Goal: Task Accomplishment & Management: Manage account settings

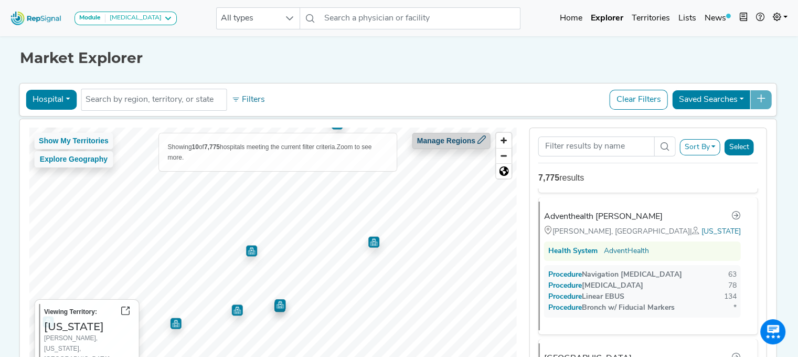
click at [430, 145] on div "Show My Territories Explore Geography Showing 10 of 7,775 hospitals meeting the…" at bounding box center [273, 260] width 488 height 267
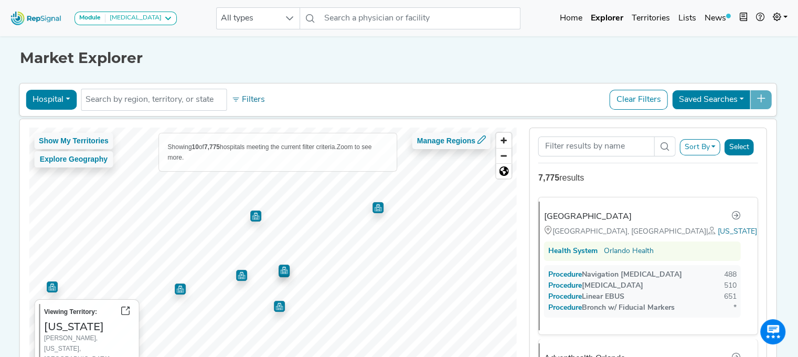
click at [250, 214] on img "Map marker" at bounding box center [255, 215] width 11 height 11
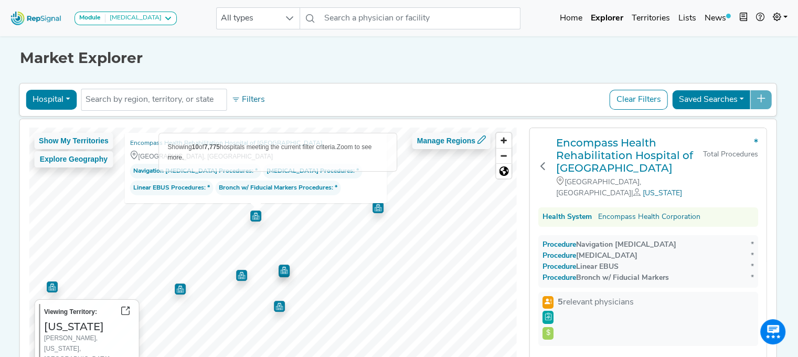
click at [279, 273] on img "Map marker" at bounding box center [283, 269] width 11 height 11
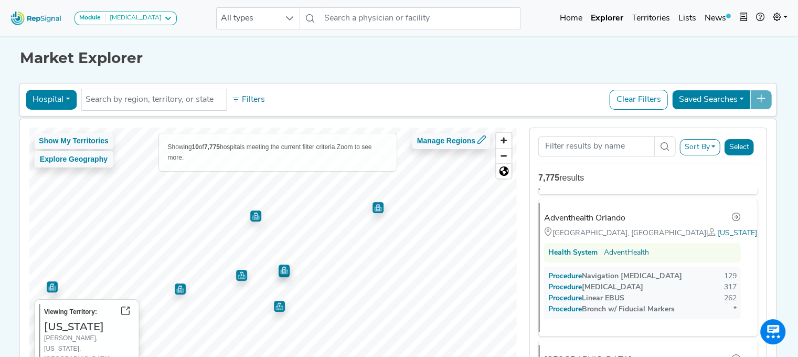
scroll to position [141, 0]
click at [373, 206] on img "Map marker" at bounding box center [377, 207] width 11 height 11
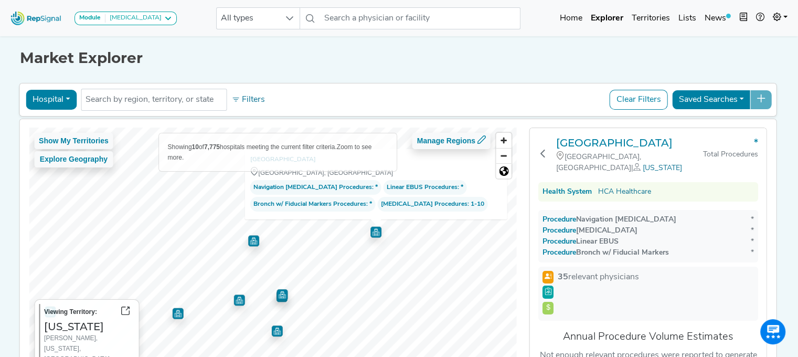
click at [305, 219] on div "Show My Territories Explore Geography Showing 10 of 7,775 hospitals meeting the…" at bounding box center [273, 260] width 488 height 267
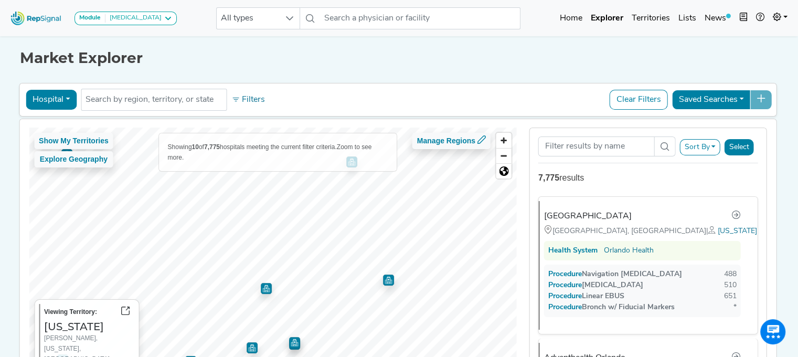
scroll to position [0, 0]
click at [501, 154] on span "Zoom out" at bounding box center [503, 155] width 15 height 15
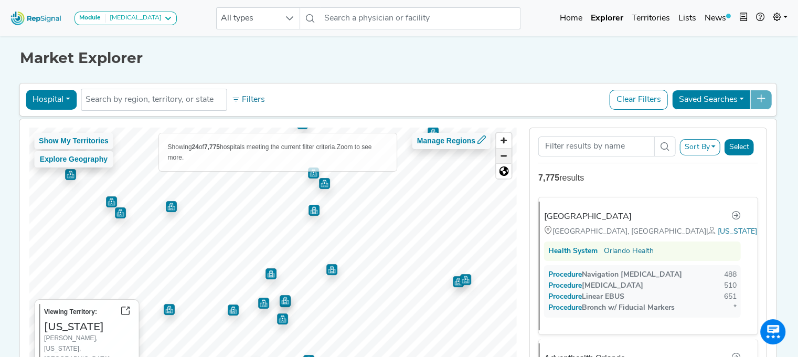
scroll to position [0, 8]
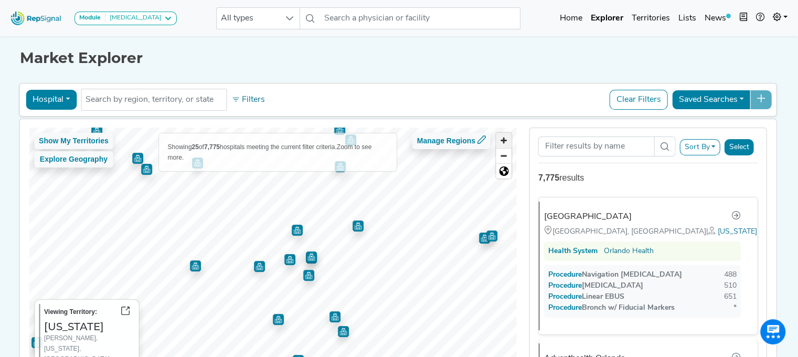
click at [496, 137] on span "Zoom in" at bounding box center [503, 140] width 15 height 15
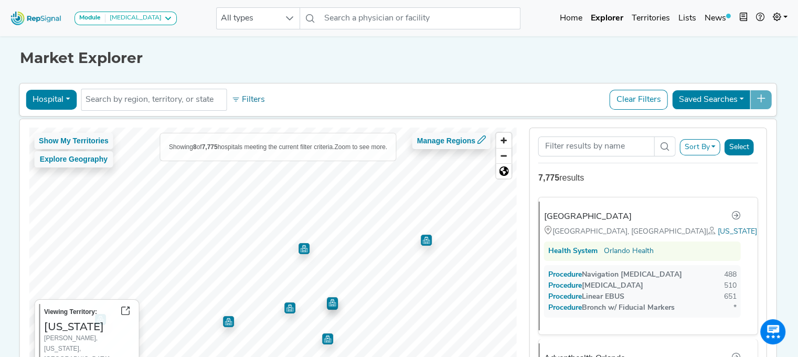
click at [298, 248] on img "Map marker" at bounding box center [304, 248] width 12 height 12
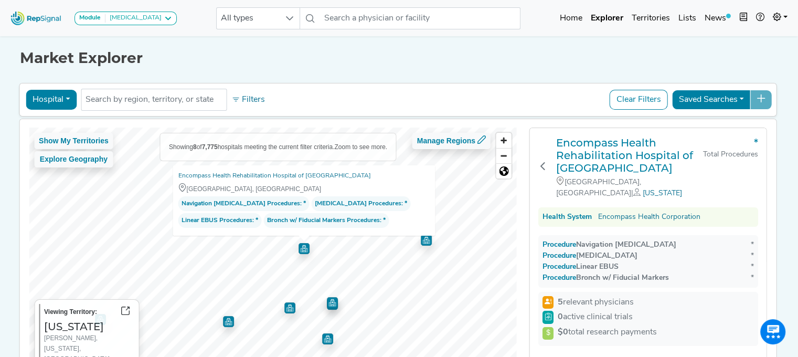
click at [327, 303] on img "Map marker" at bounding box center [332, 302] width 11 height 11
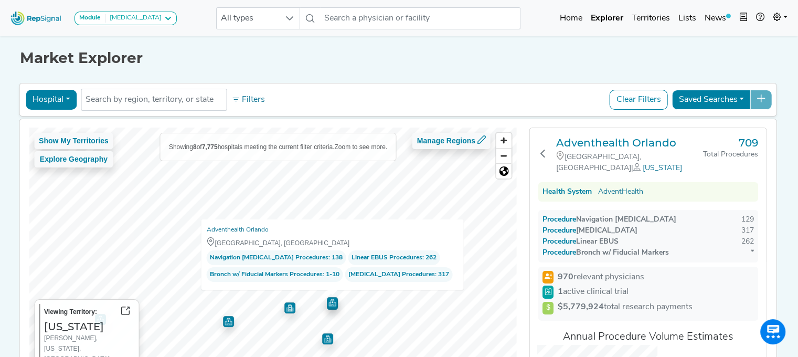
click at [284, 308] on img "Map marker" at bounding box center [289, 307] width 11 height 11
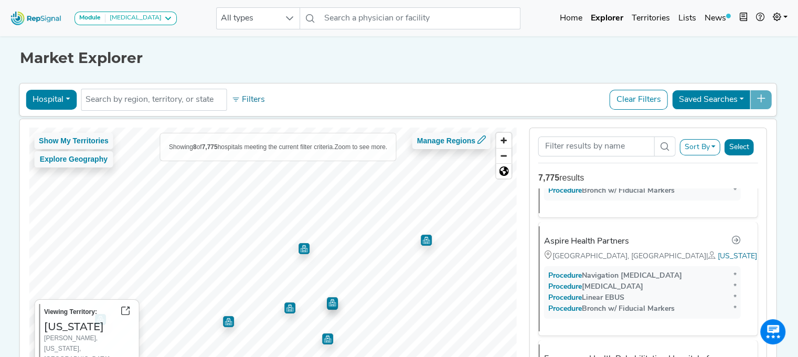
scroll to position [701, 0]
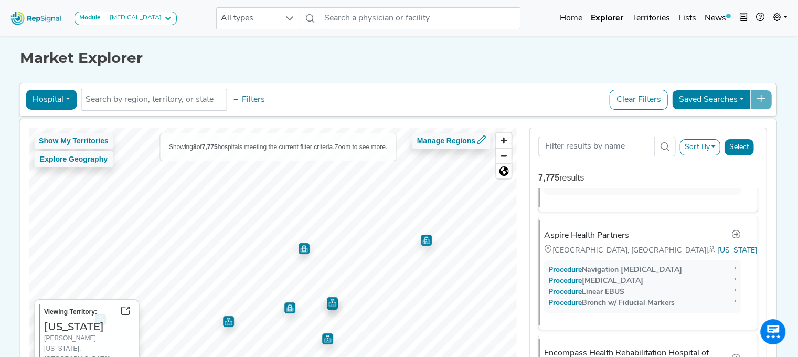
click at [419, 239] on img "Map marker" at bounding box center [425, 239] width 13 height 13
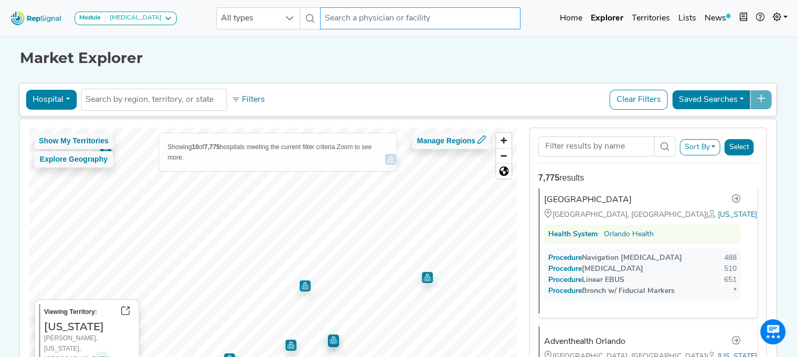
scroll to position [0, 0]
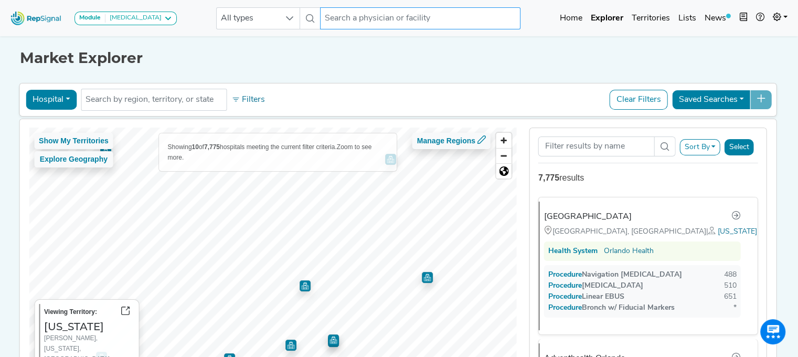
click at [394, 25] on input "text" at bounding box center [420, 18] width 200 height 22
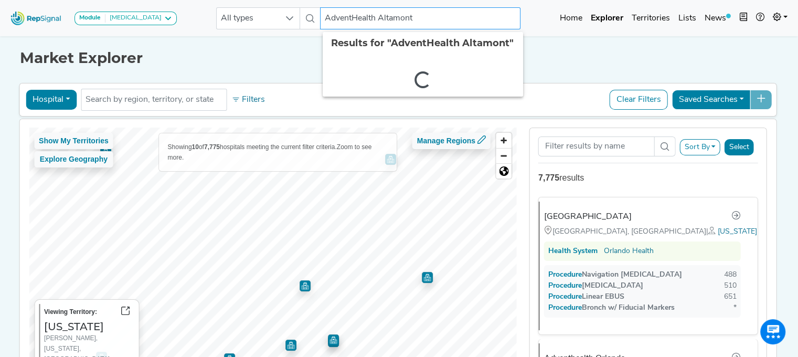
type input "AdventHealth Altamonte"
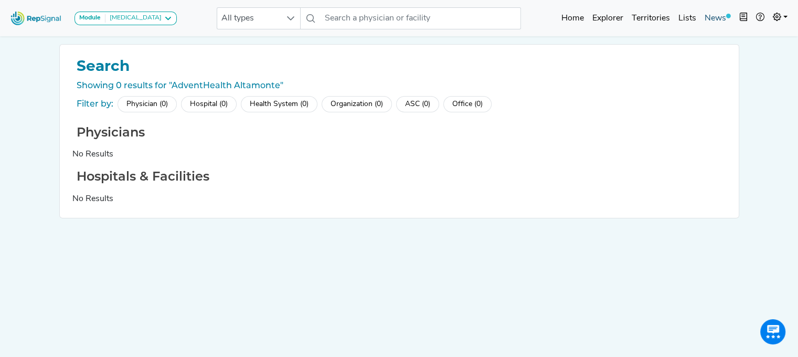
click at [705, 12] on link "News" at bounding box center [717, 18] width 35 height 21
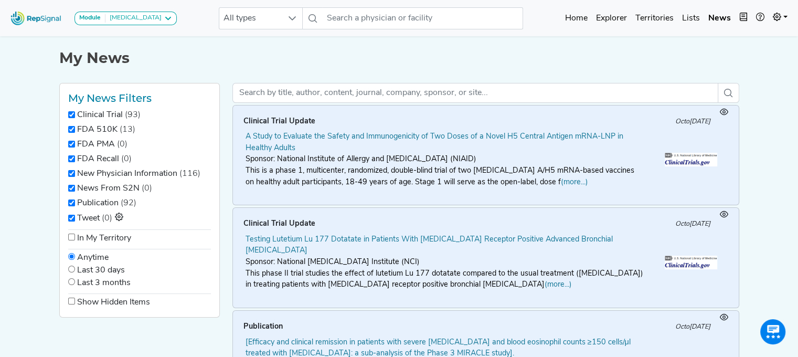
scroll to position [0, 8]
click at [583, 14] on link "Home" at bounding box center [576, 18] width 31 height 21
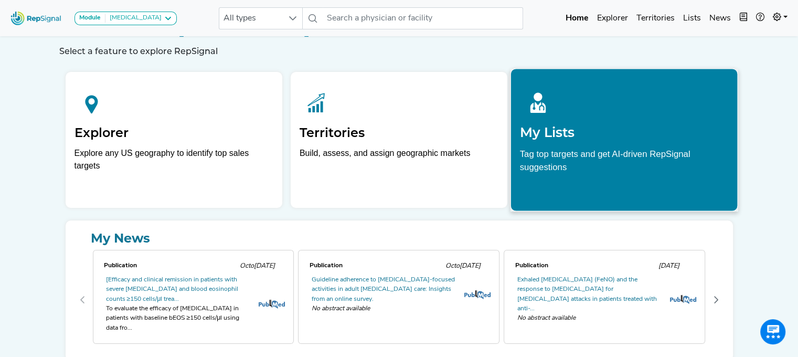
scroll to position [29, 8]
click at [598, 143] on div "My Lists Tag top targets and get AI-driven RepSignal suggestions" at bounding box center [624, 129] width 227 height 120
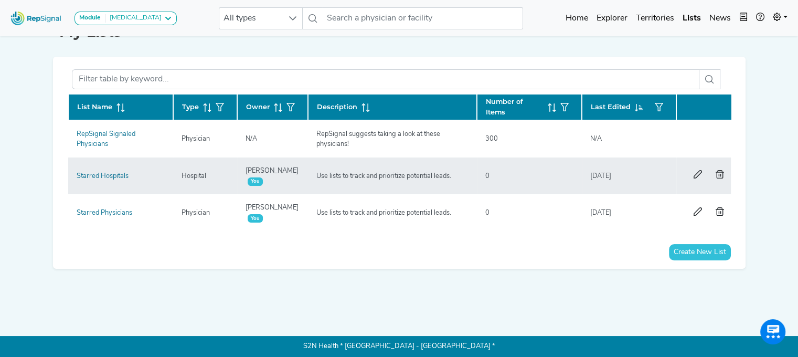
scroll to position [31, 8]
click at [406, 218] on td "Use lists to track and prioritize potential leads." at bounding box center [392, 212] width 169 height 37
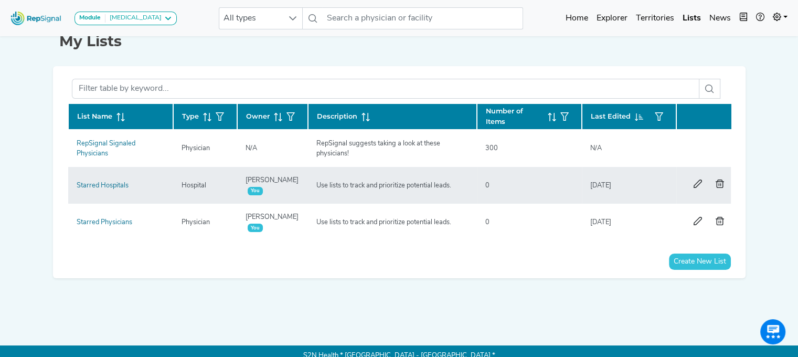
scroll to position [16, 8]
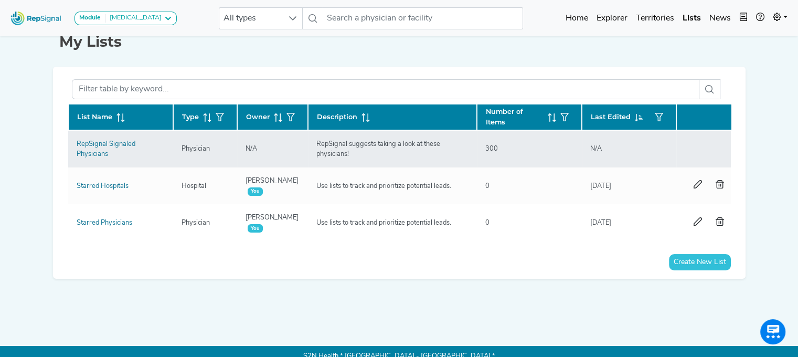
click at [292, 145] on td "N/A" at bounding box center [272, 148] width 71 height 37
click at [111, 142] on link "RepSignal Signaled Physicians" at bounding box center [106, 149] width 59 height 17
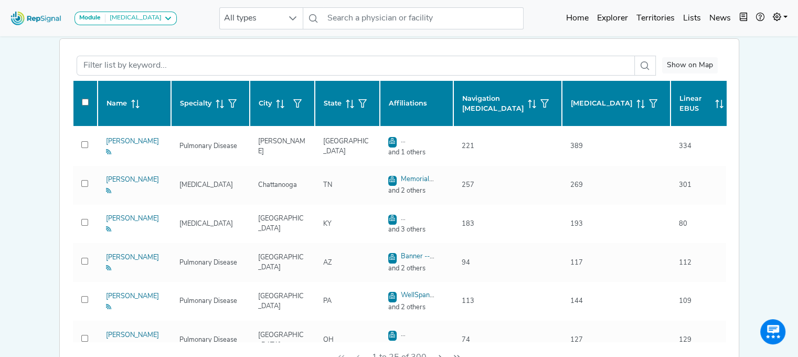
scroll to position [139, 8]
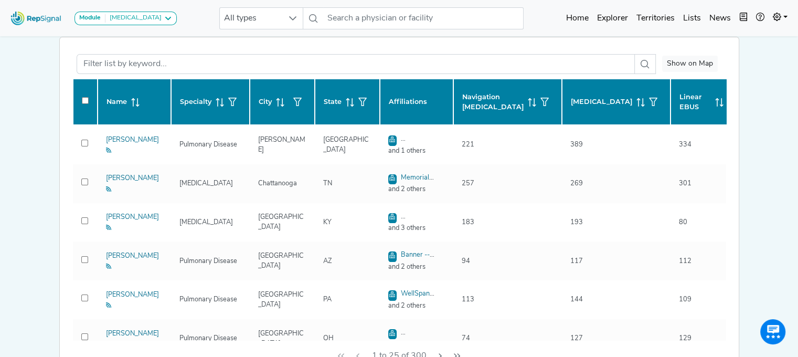
click at [346, 98] on icon at bounding box center [350, 102] width 8 height 8
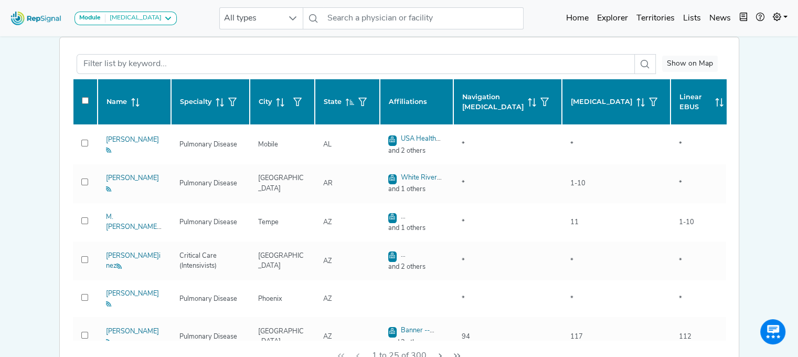
checkbox input "false"
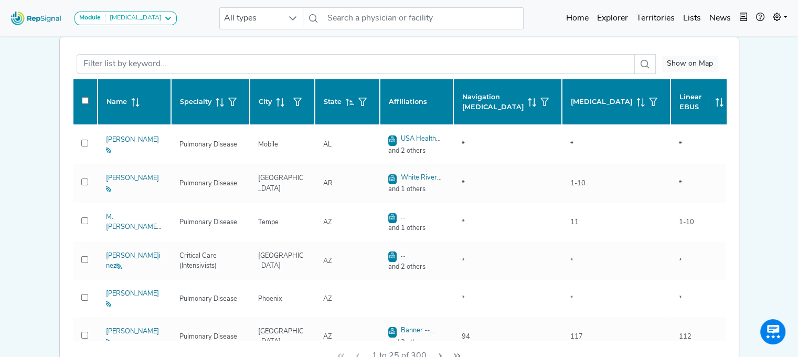
checkbox input "false"
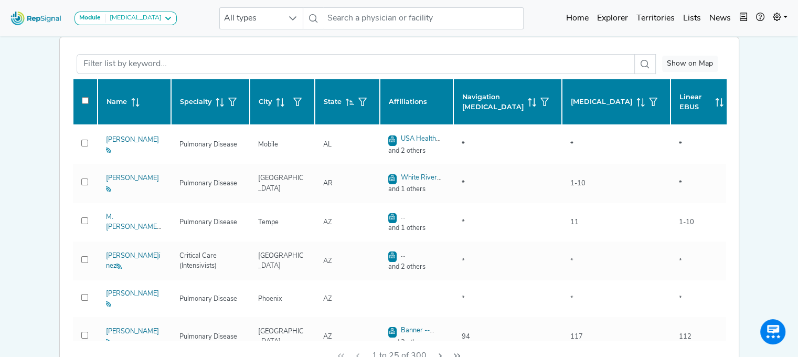
checkbox input "false"
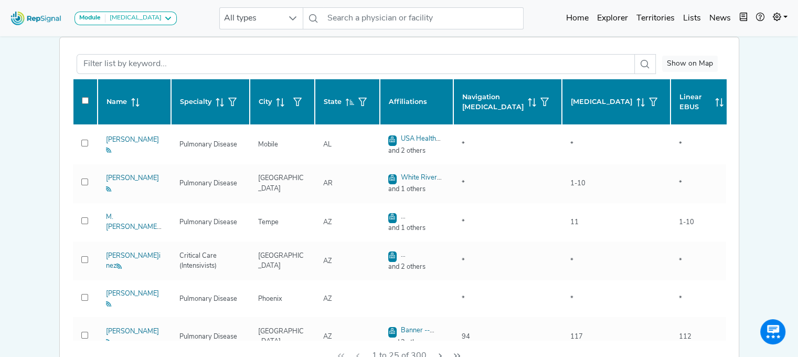
checkbox input "false"
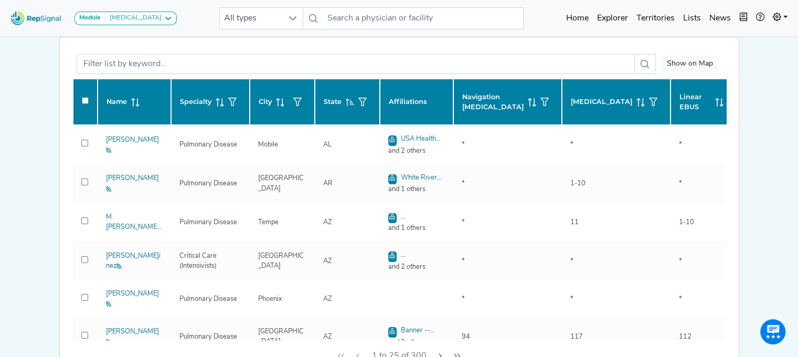
checkbox input "false"
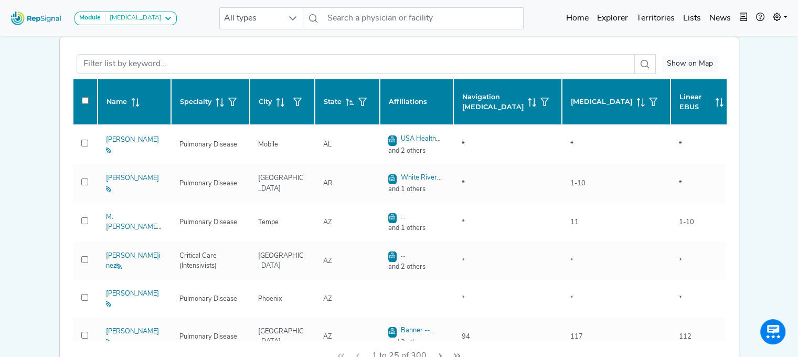
checkbox input "false"
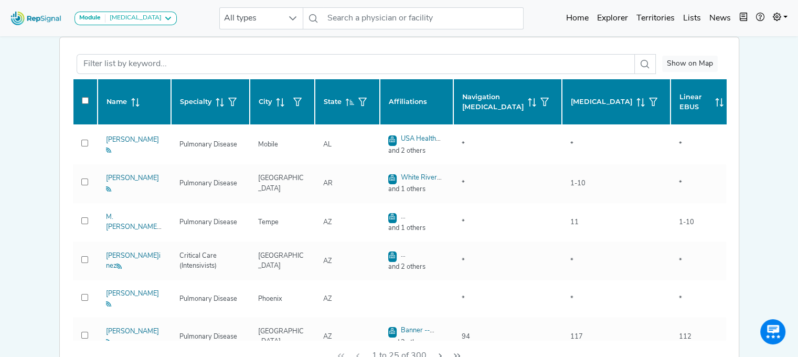
checkbox input "false"
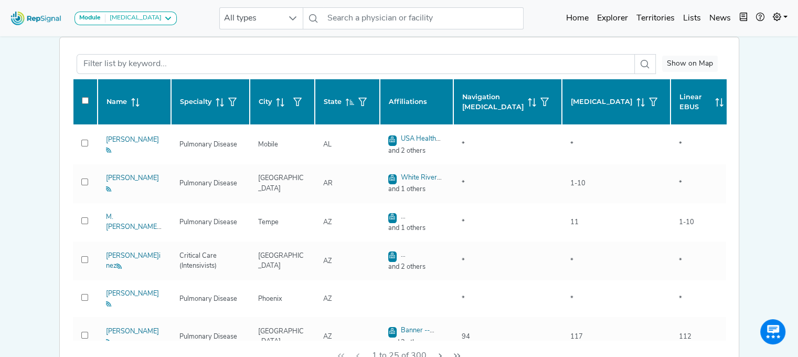
checkbox input "false"
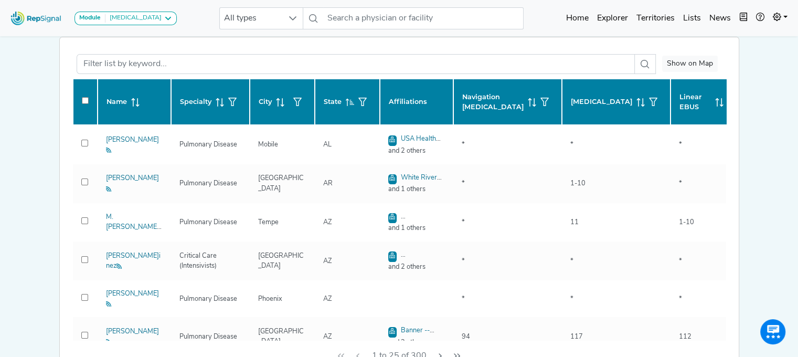
checkbox input "false"
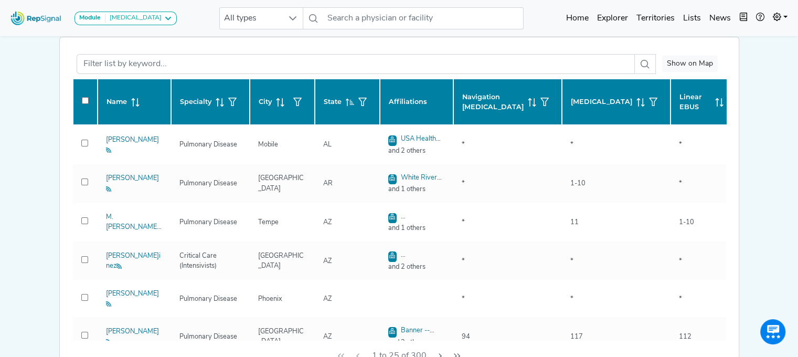
checkbox input "false"
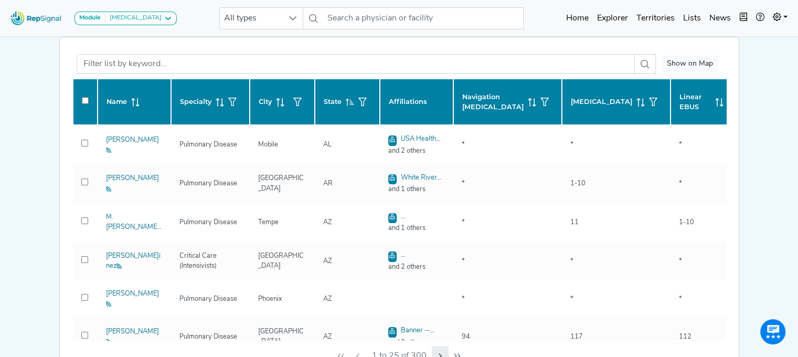
checkbox input "false"
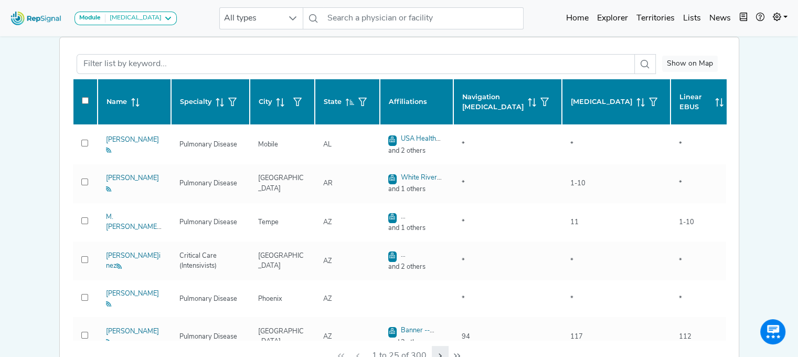
checkbox input "false"
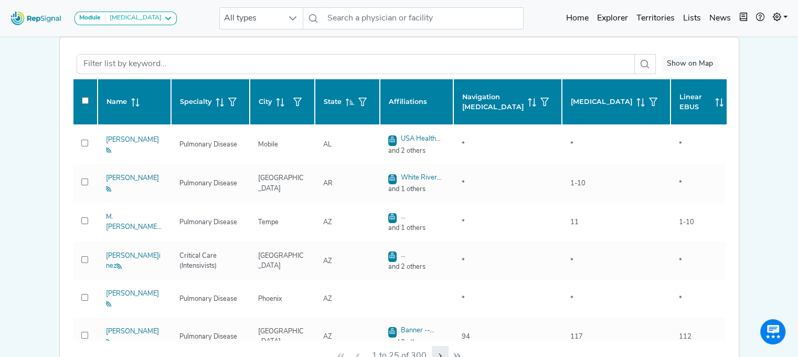
checkbox input "false"
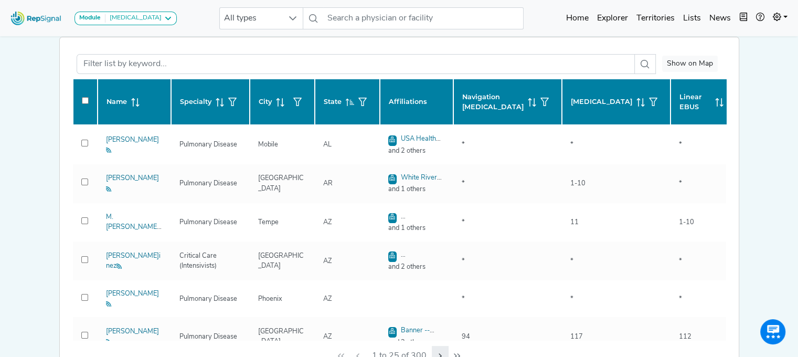
checkbox input "false"
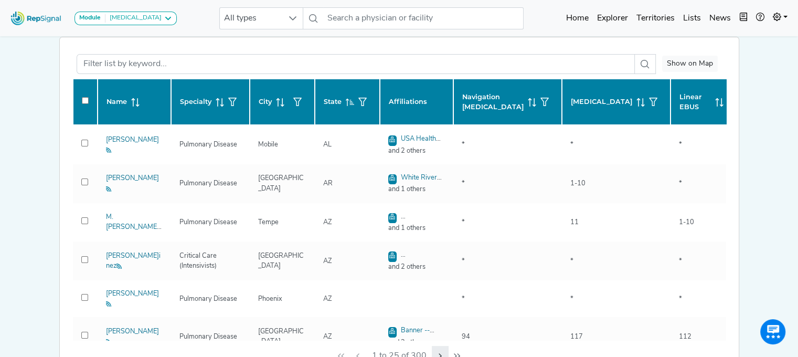
checkbox input "false"
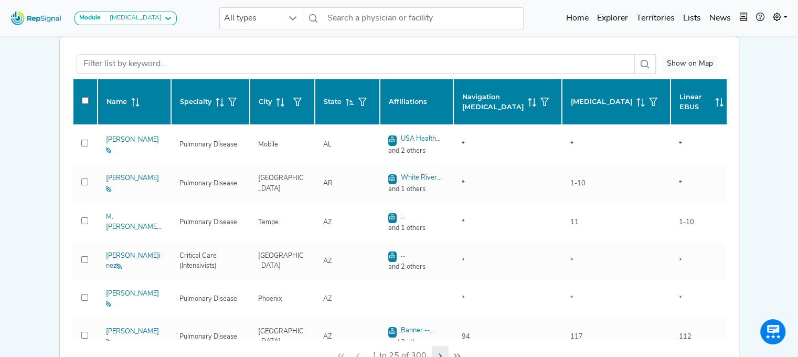
scroll to position [212, 8]
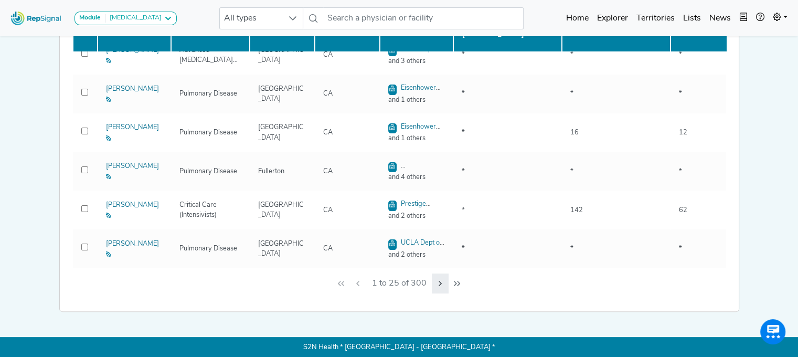
checkbox input "false"
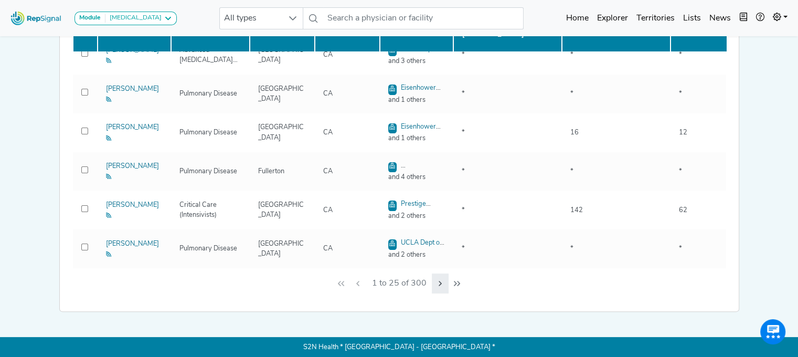
checkbox input "false"
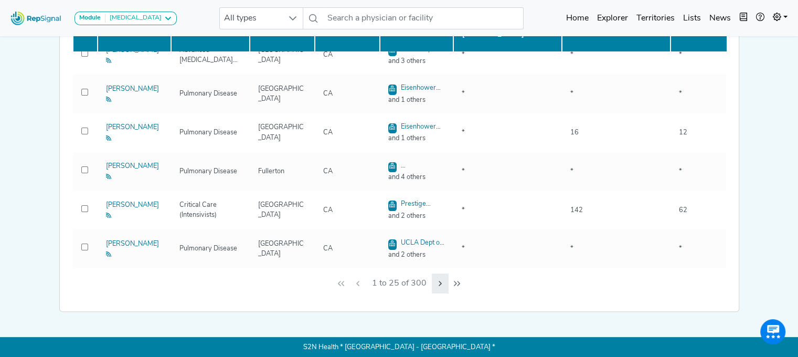
checkbox input "false"
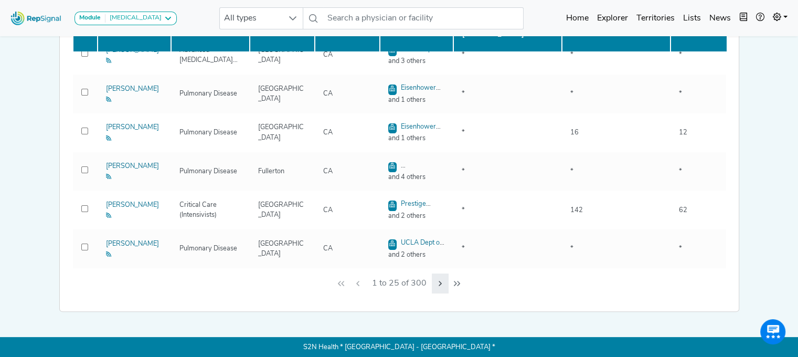
checkbox input "false"
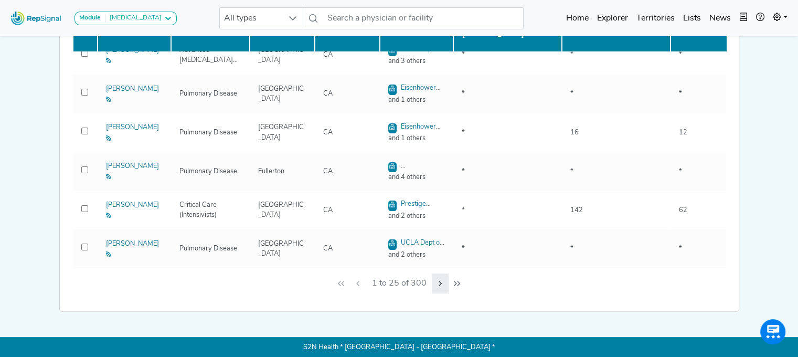
checkbox input "false"
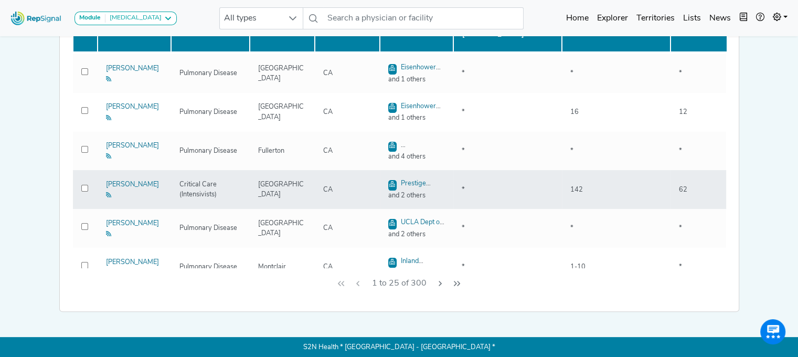
scroll to position [730, 0]
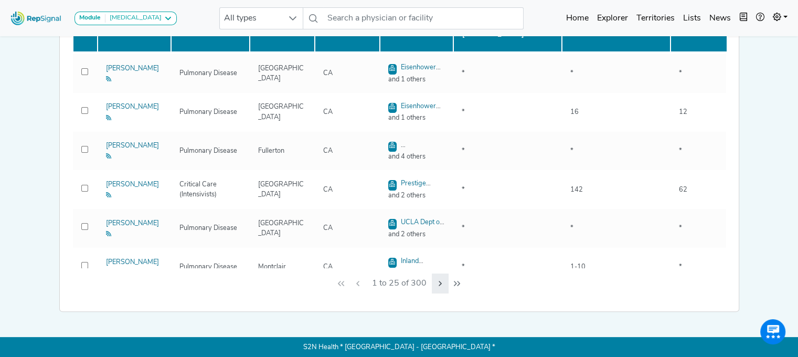
click at [436, 281] on icon "Next Page" at bounding box center [440, 283] width 8 height 8
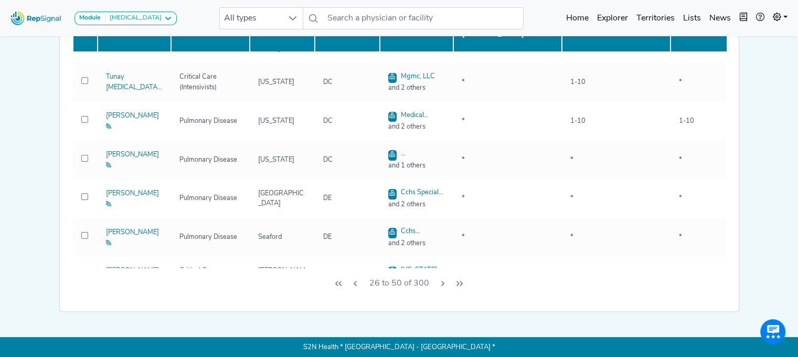
scroll to position [742, 0]
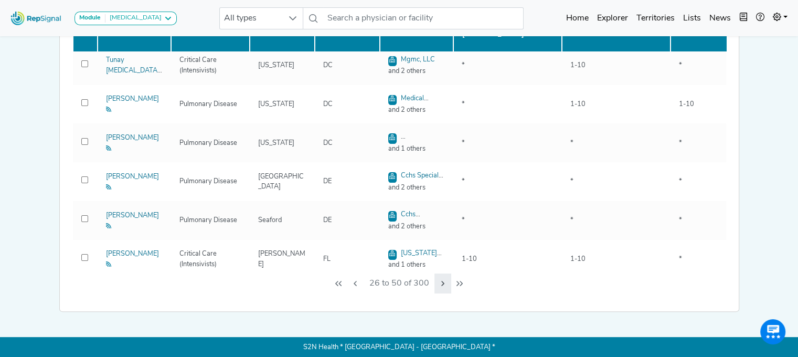
click at [438, 279] on icon "Next Page" at bounding box center [442, 283] width 8 height 8
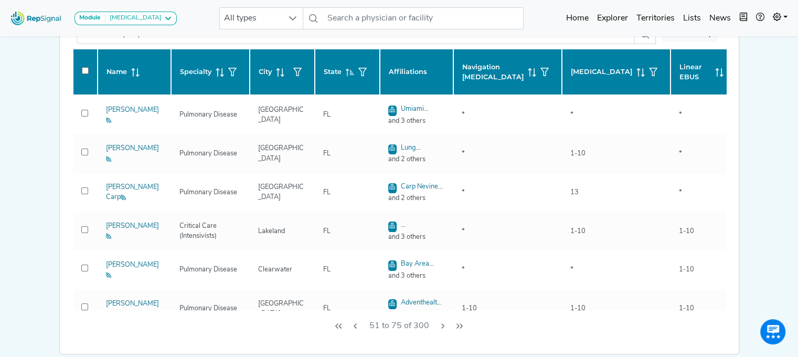
scroll to position [0, 8]
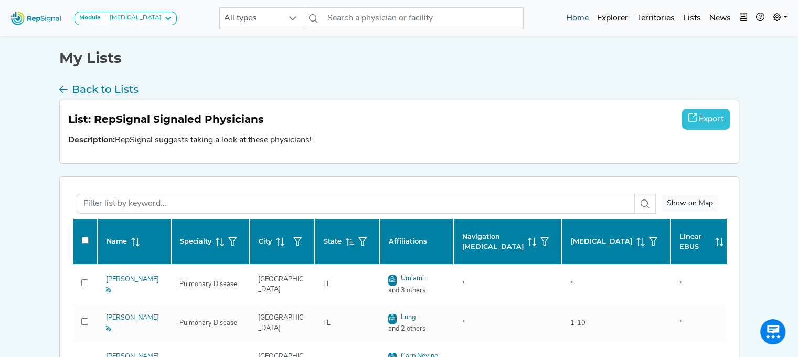
click at [580, 15] on link "Home" at bounding box center [577, 18] width 31 height 21
